Goal: Information Seeking & Learning: Learn about a topic

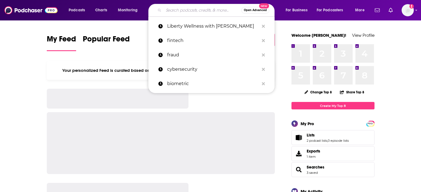
click at [182, 10] on input "Search podcasts, credits, & more..." at bounding box center [203, 10] width 78 height 9
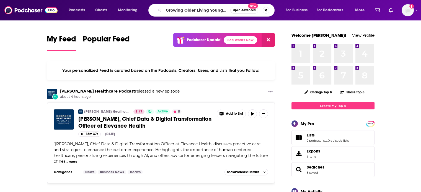
type input "Growing Older Living Younger"
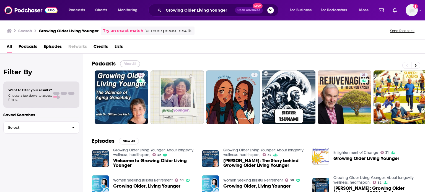
click at [130, 63] on button "View All" at bounding box center [130, 64] width 20 height 7
